Goal: Information Seeking & Learning: Learn about a topic

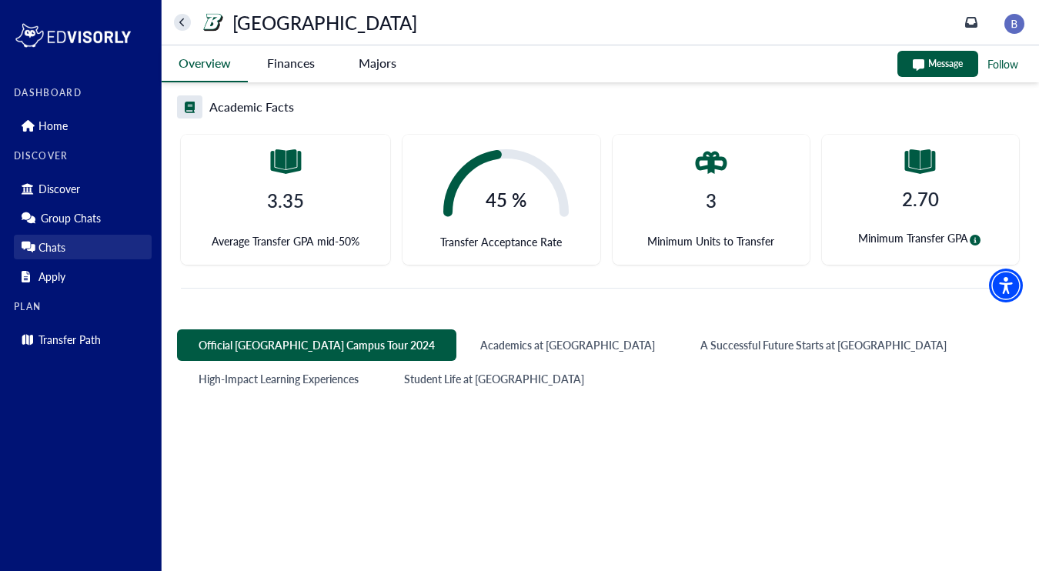
scroll to position [544, 0]
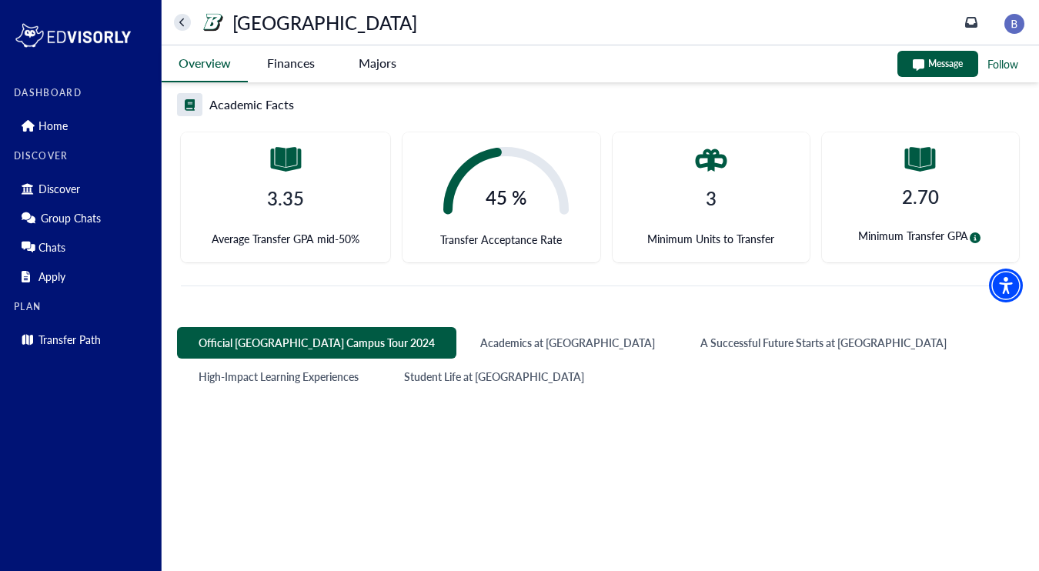
click at [288, 65] on University-tag "Finances" at bounding box center [291, 62] width 86 height 35
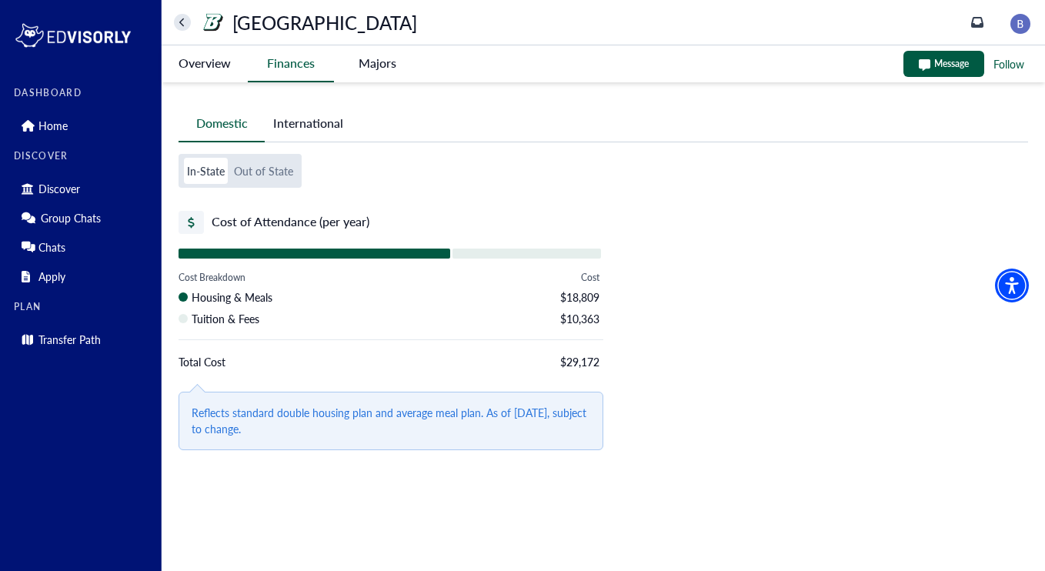
click at [280, 164] on button "Out of State" at bounding box center [263, 171] width 65 height 26
click at [302, 128] on button "International" at bounding box center [308, 122] width 87 height 35
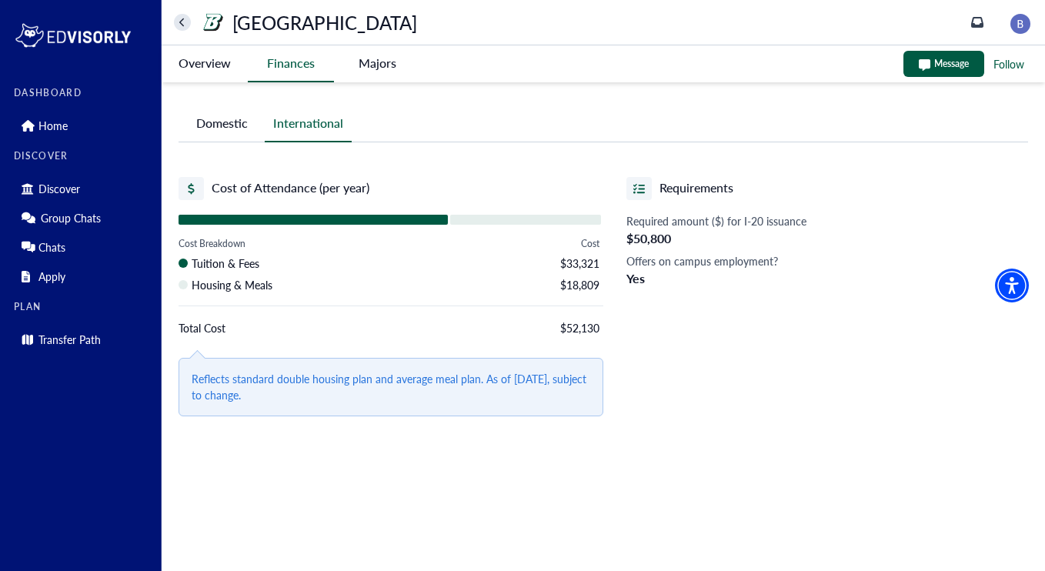
click at [242, 130] on button "Domestic" at bounding box center [222, 122] width 86 height 35
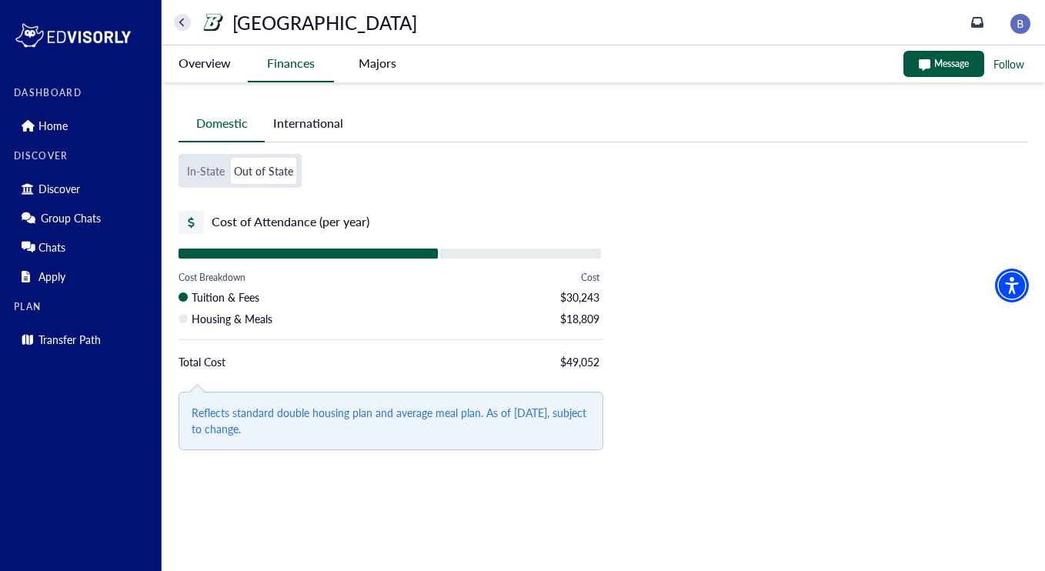
click at [218, 68] on University-tag "Overview" at bounding box center [205, 62] width 86 height 35
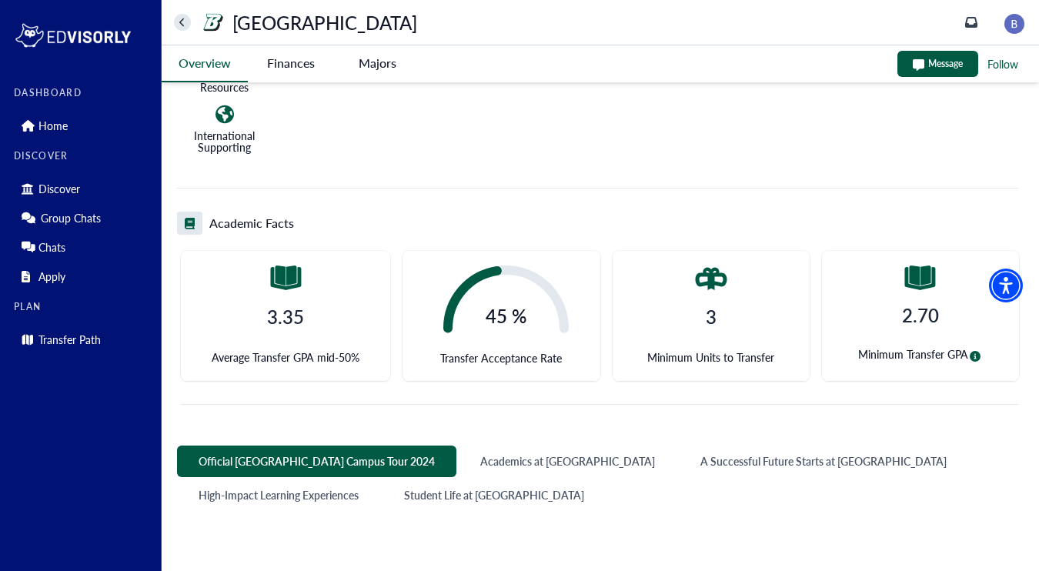
scroll to position [409, 0]
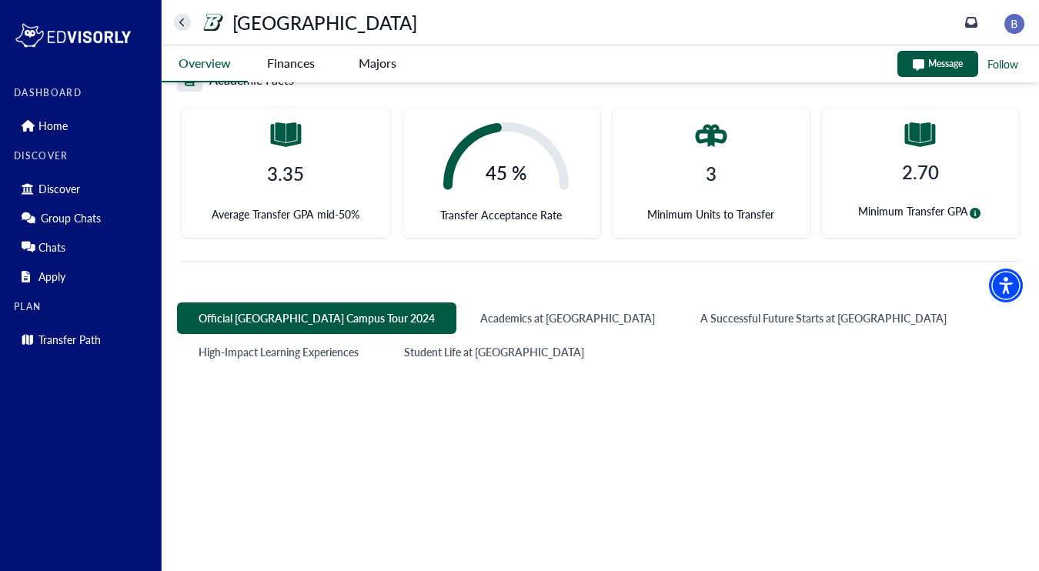
scroll to position [575, 0]
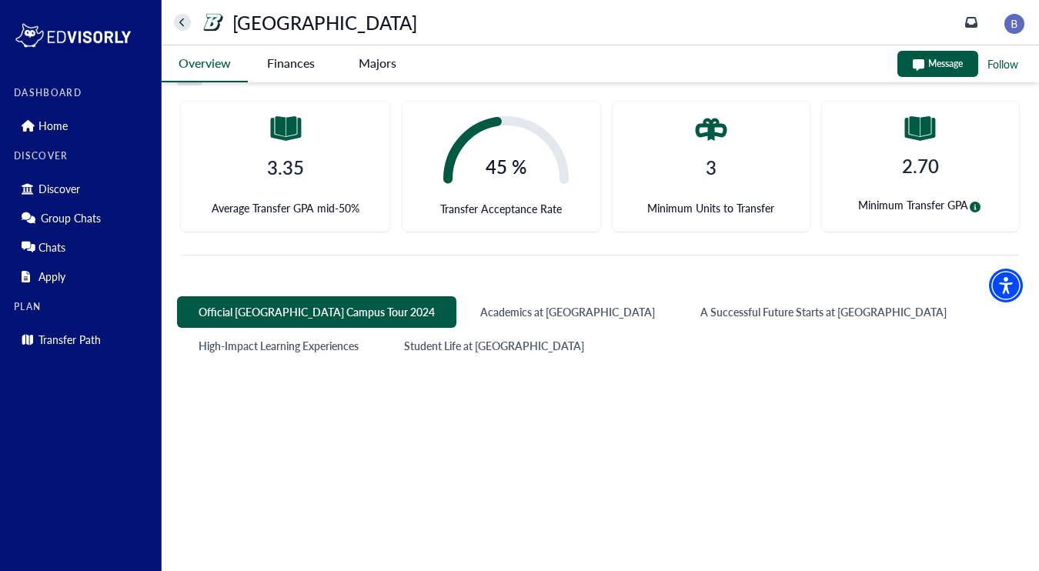
click at [297, 62] on University-tag "Finances" at bounding box center [291, 62] width 86 height 35
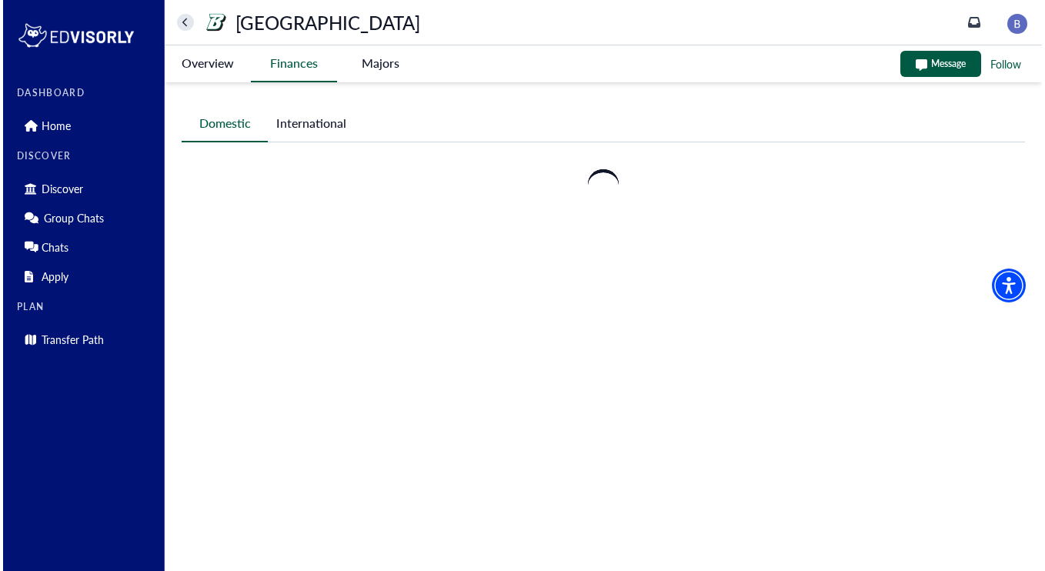
scroll to position [0, 0]
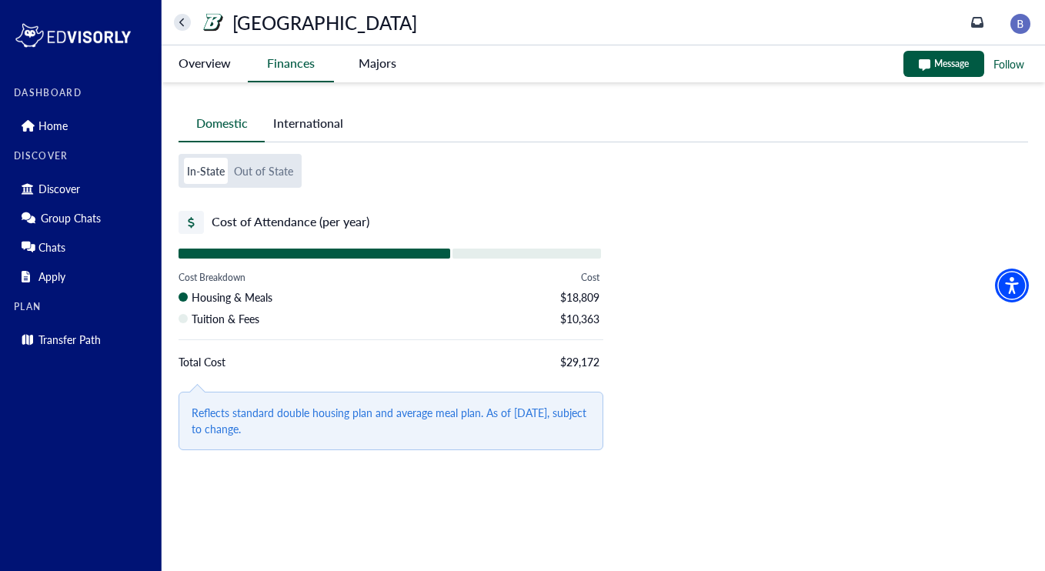
click at [285, 170] on button "Out of State" at bounding box center [263, 171] width 65 height 26
click at [311, 129] on button "International" at bounding box center [308, 122] width 87 height 35
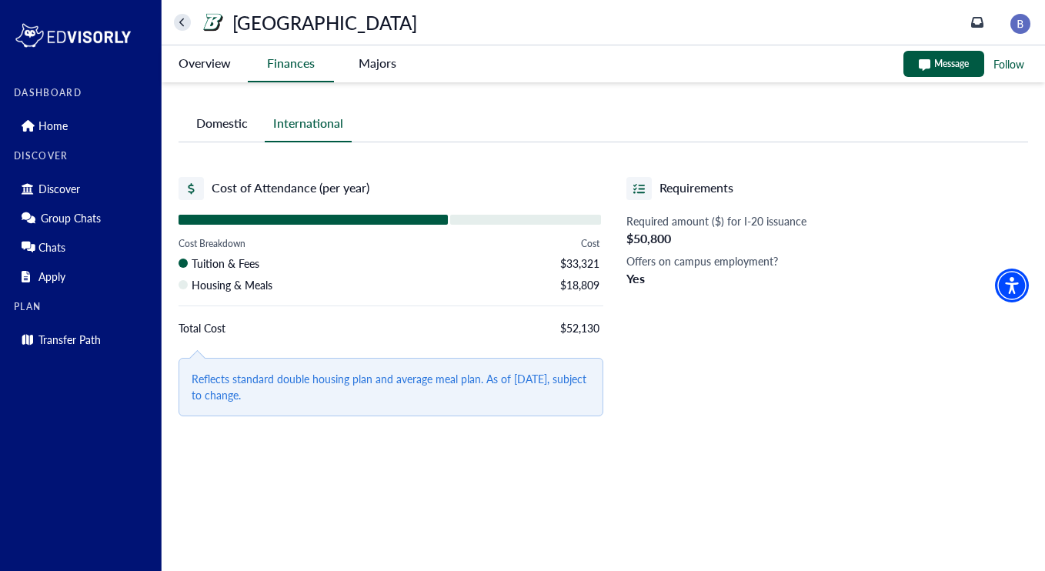
click at [232, 125] on button "Domestic" at bounding box center [222, 122] width 86 height 35
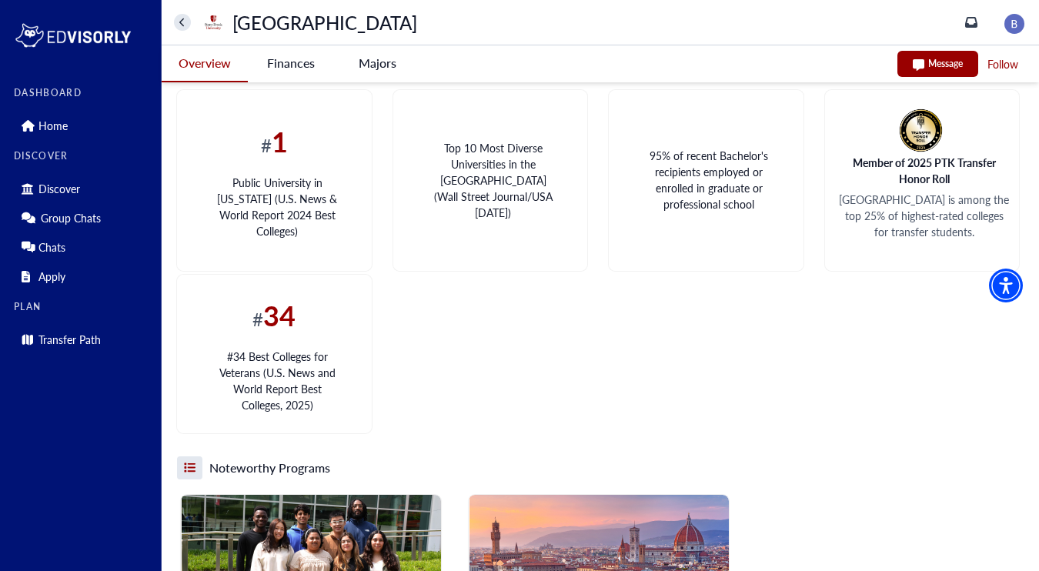
scroll to position [1704, 0]
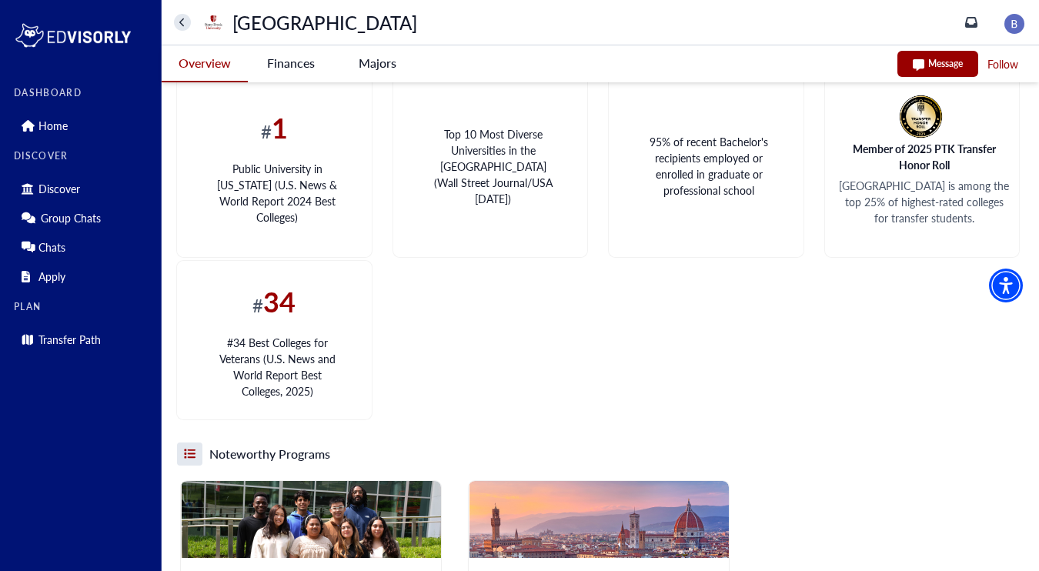
click at [294, 58] on University-tag "Finances" at bounding box center [291, 62] width 86 height 35
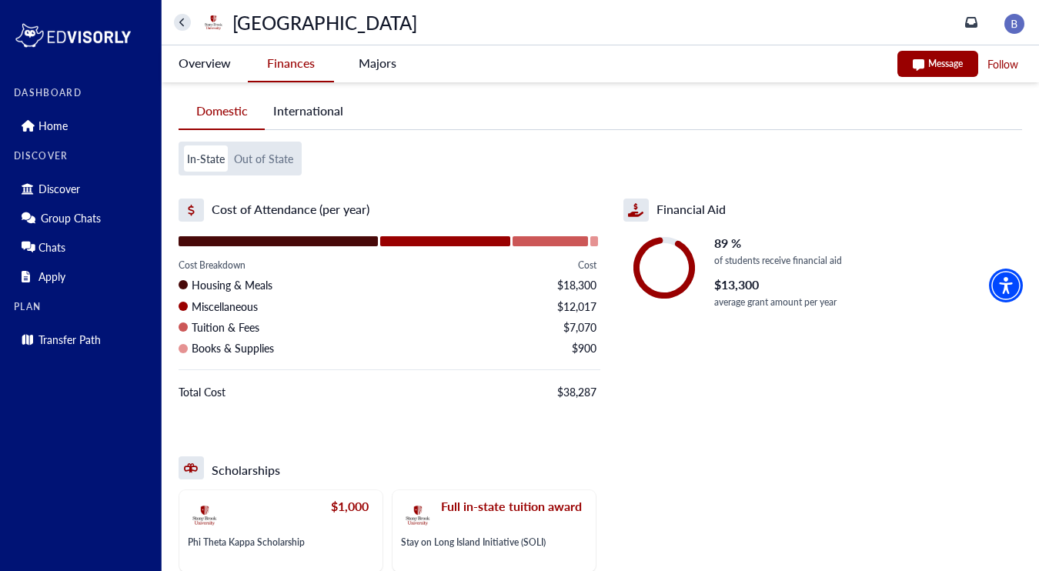
scroll to position [0, 0]
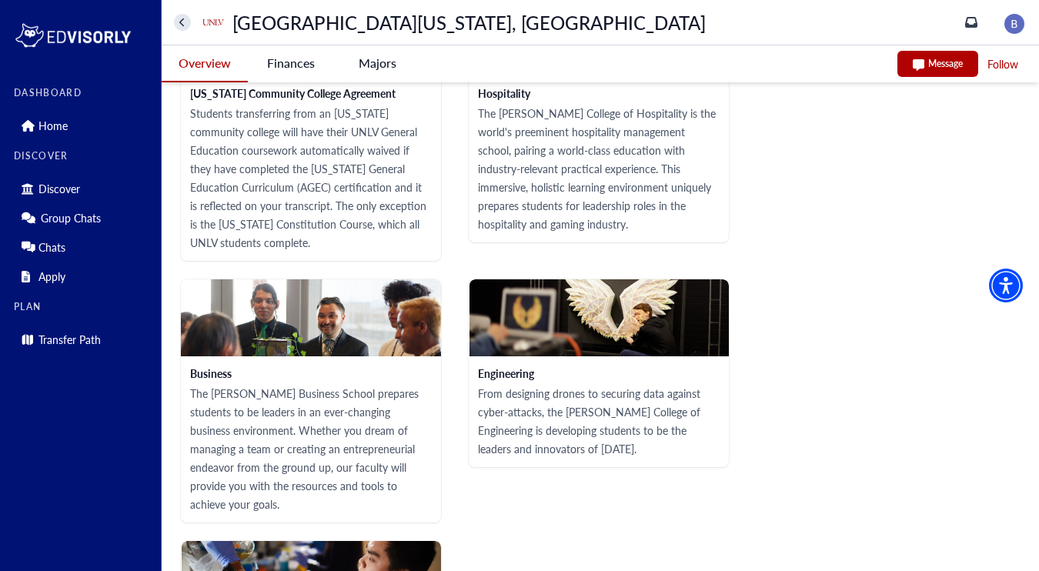
scroll to position [2364, 0]
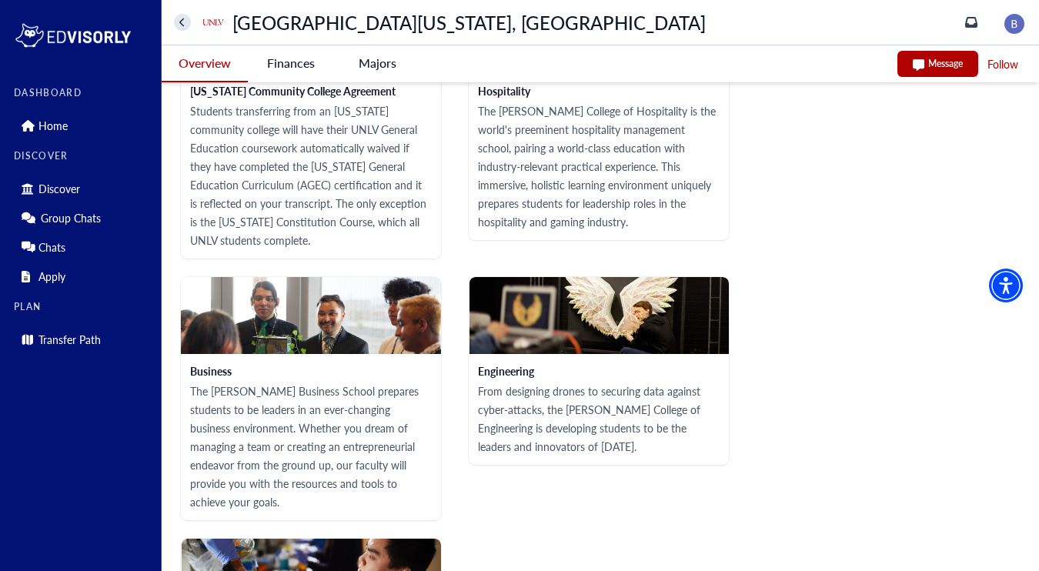
click at [582, 398] on p "From designing drones to securing data against cyber-attacks, the [PERSON_NAME]…" at bounding box center [599, 419] width 242 height 74
click at [596, 336] on img at bounding box center [599, 315] width 260 height 77
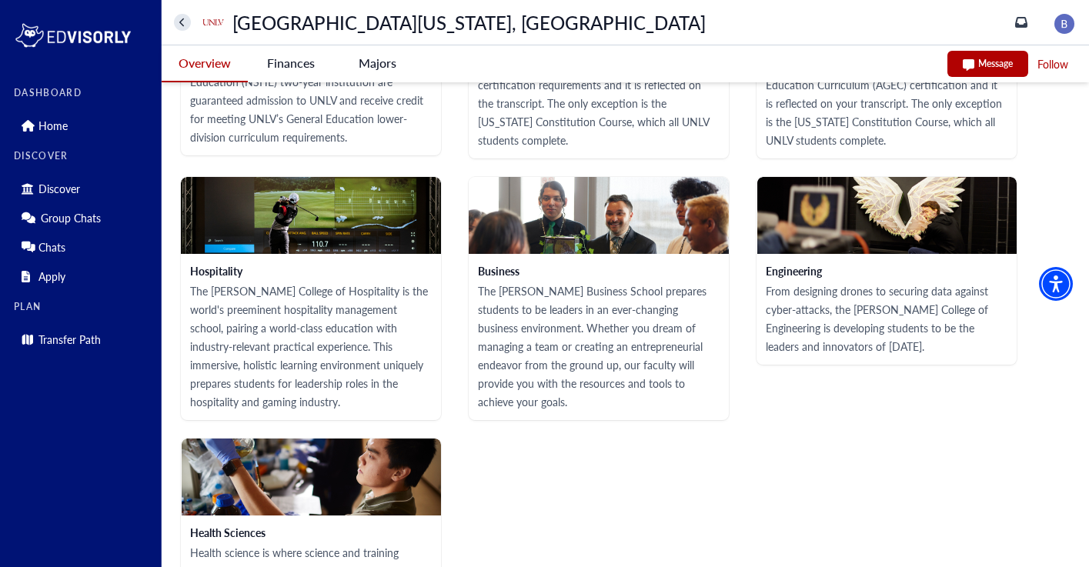
scroll to position [2145, 0]
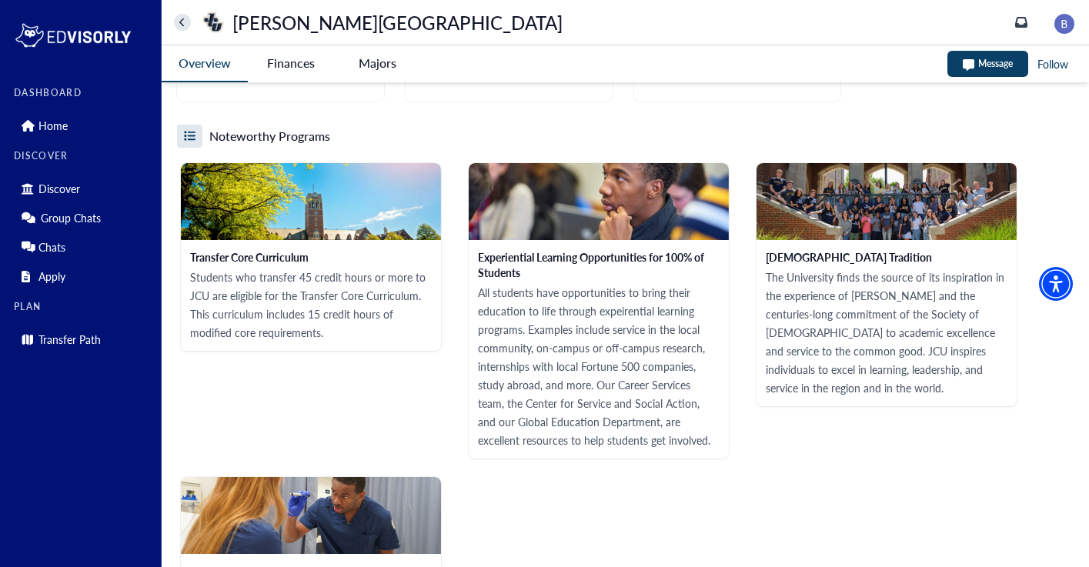
scroll to position [1794, 0]
